Goal: Register for event/course

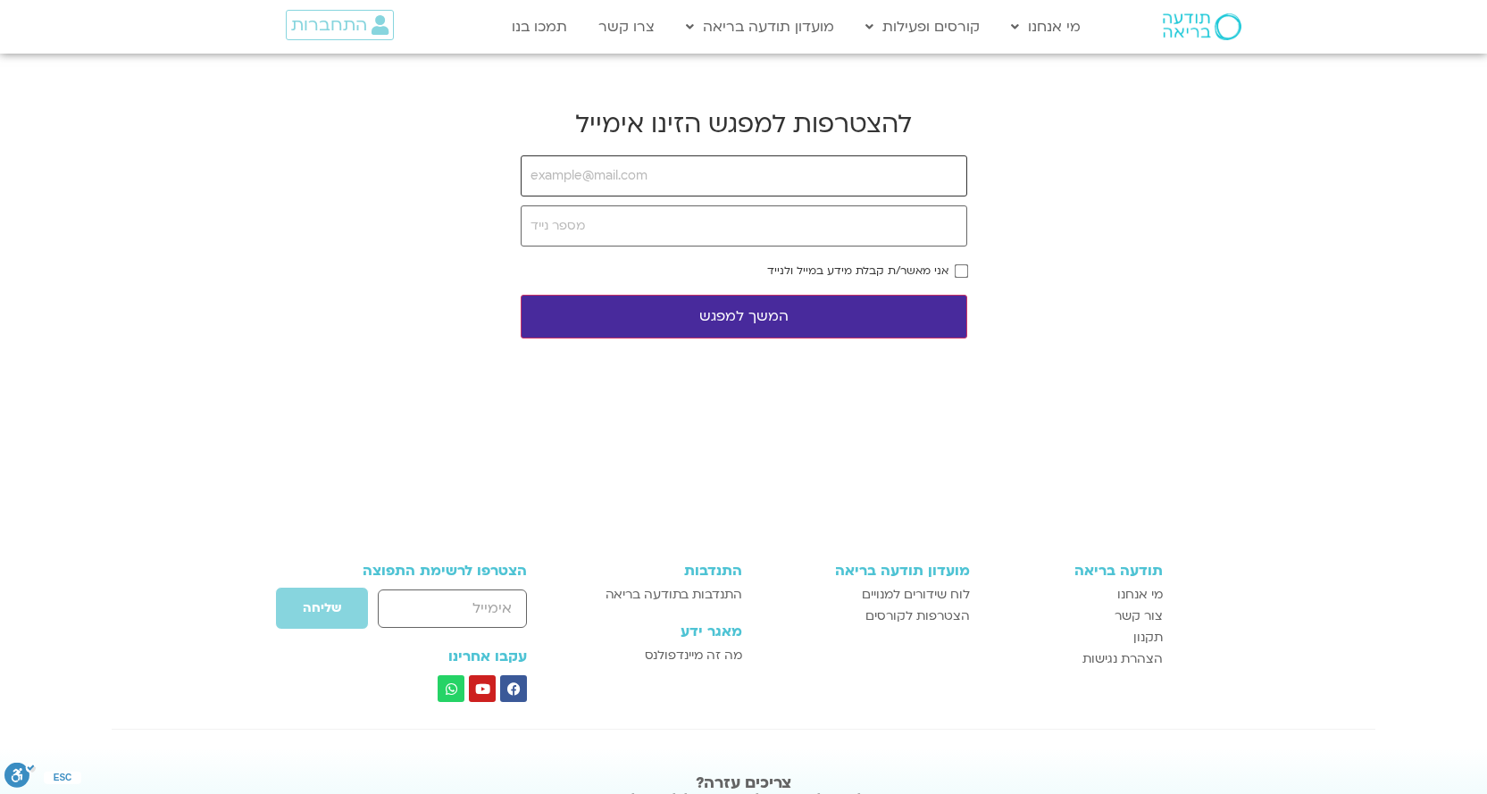
click at [676, 178] on input "email" at bounding box center [744, 175] width 447 height 41
type input "[EMAIL_ADDRESS][PERSON_NAME][DOMAIN_NAME]"
click at [699, 230] on input "tel" at bounding box center [744, 225] width 447 height 41
type input "0523859378"
click at [799, 310] on button "המשך למפגש" at bounding box center [744, 317] width 447 height 44
